Goal: Task Accomplishment & Management: Manage account settings

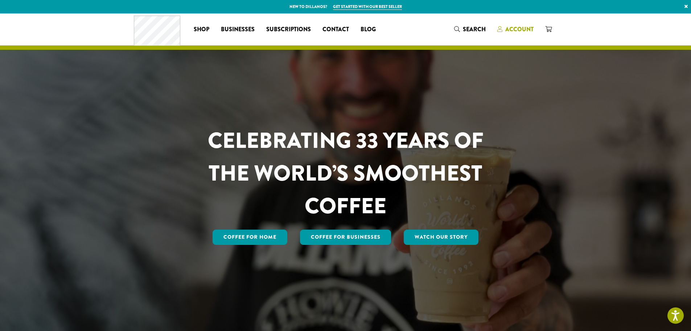
click at [518, 25] on link "Account" at bounding box center [516, 29] width 48 height 12
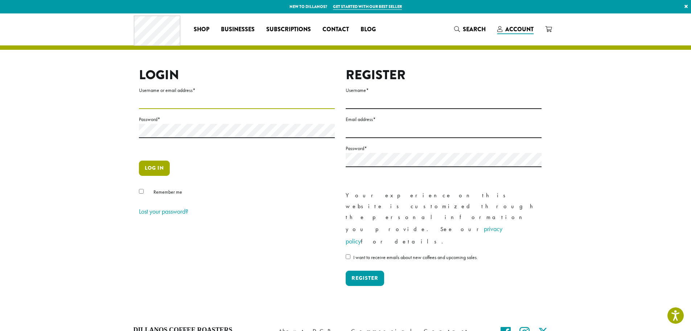
type input "**********"
click at [161, 171] on button "Log in" at bounding box center [154, 167] width 31 height 15
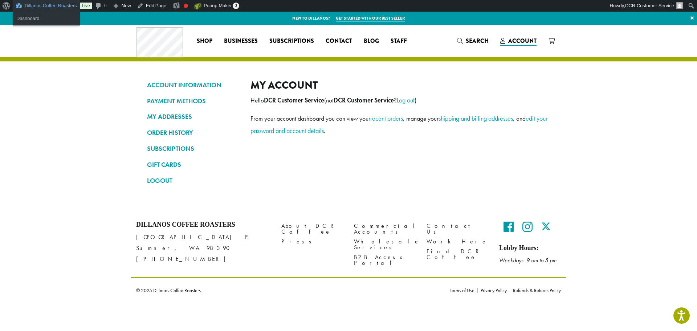
click at [34, 7] on link "Dillanos Coffee Roasters" at bounding box center [46, 6] width 67 height 12
